Goal: Transaction & Acquisition: Book appointment/travel/reservation

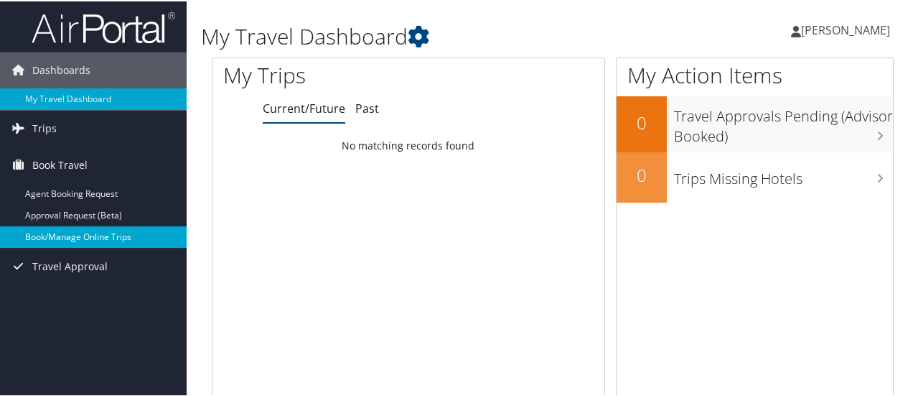
click at [60, 238] on link "Book/Manage Online Trips" at bounding box center [93, 236] width 187 height 22
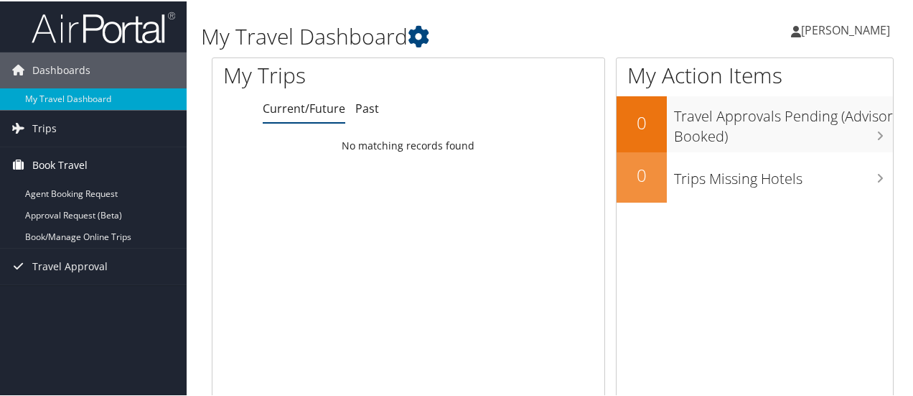
click at [55, 170] on span "Book Travel" at bounding box center [59, 164] width 55 height 36
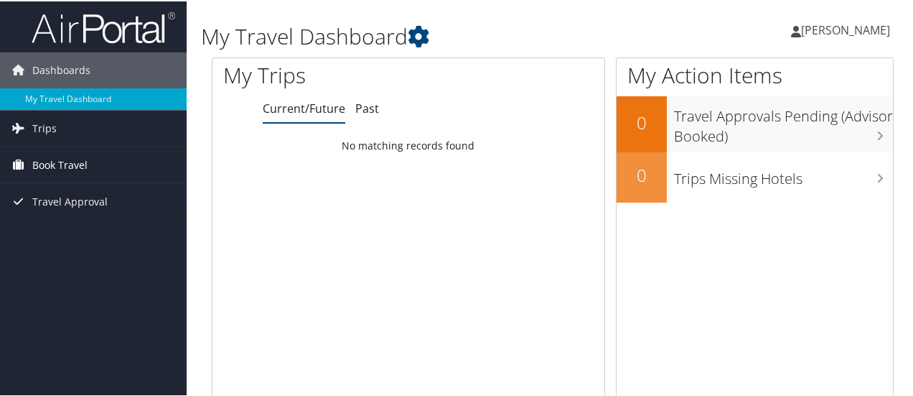
click at [55, 172] on span "Book Travel" at bounding box center [59, 164] width 55 height 36
